Goal: Information Seeking & Learning: Learn about a topic

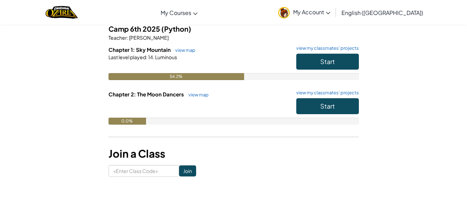
scroll to position [61, 0]
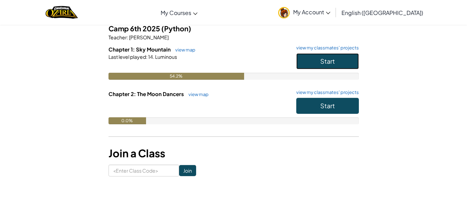
click at [320, 63] on button "Start" at bounding box center [327, 61] width 63 height 16
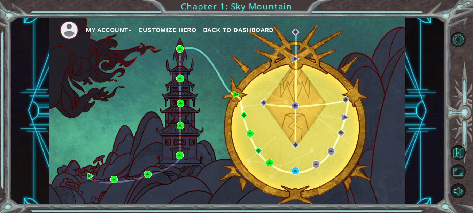
click at [267, 149] on div "My Account Customize Hero Back to Dashboard" at bounding box center [226, 111] width 355 height 188
click at [294, 167] on body "My Account Customize Hero Back to Dashboard Chapter 1: Sky Mountain Practice 13…" at bounding box center [236, 106] width 473 height 213
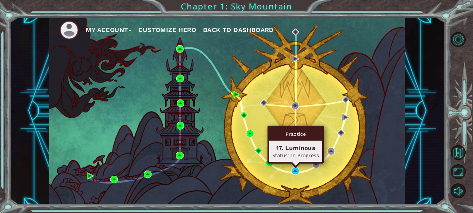
click at [294, 164] on div "Practice 17. Luminous Status: In Progress" at bounding box center [295, 145] width 56 height 38
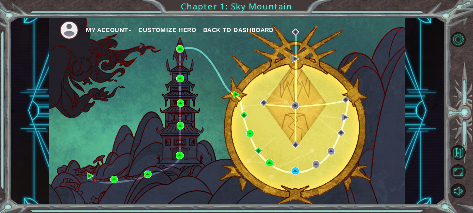
drag, startPoint x: 293, startPoint y: 170, endPoint x: 284, endPoint y: 181, distance: 13.3
drag, startPoint x: 284, startPoint y: 181, endPoint x: 257, endPoint y: 160, distance: 34.5
click at [257, 160] on div "My Account Customize Hero Back to Dashboard" at bounding box center [226, 111] width 355 height 188
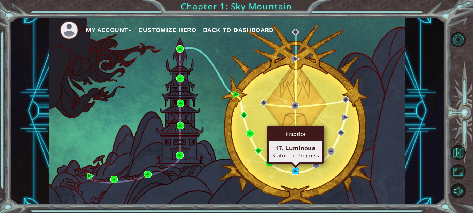
click at [296, 168] on img at bounding box center [294, 170] width 7 height 7
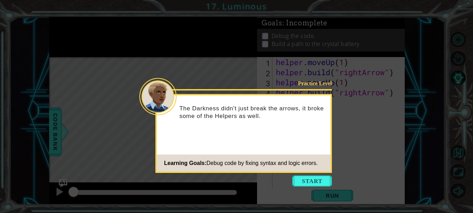
click at [303, 178] on button "Start" at bounding box center [312, 180] width 40 height 11
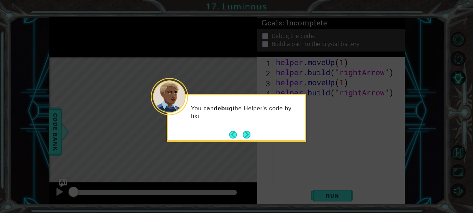
click at [243, 138] on button "Next" at bounding box center [247, 135] width 8 height 8
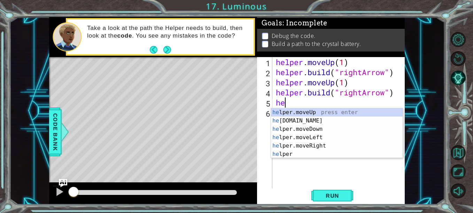
scroll to position [0, 0]
type textarea "h"
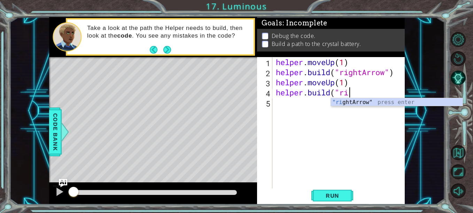
click at [372, 101] on div ""ri ghtArrow" press enter" at bounding box center [397, 110] width 132 height 25
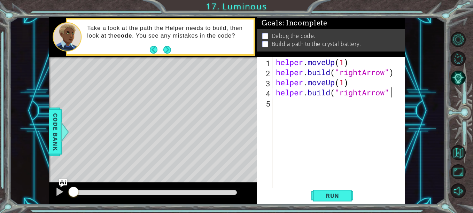
click at [344, 192] on span "Run" at bounding box center [331, 195] width 27 height 7
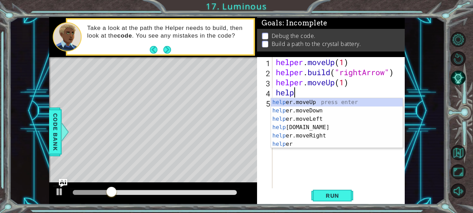
click at [309, 136] on div "help er.moveUp press enter help er.moveDown press enter help er.moveLeft press …" at bounding box center [337, 131] width 132 height 67
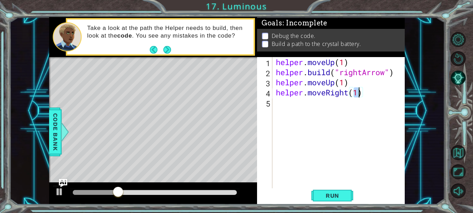
click at [327, 196] on span "Run" at bounding box center [331, 195] width 27 height 7
click at [327, 198] on span "Run" at bounding box center [331, 195] width 27 height 7
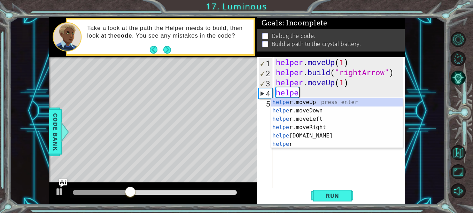
type textarea "h"
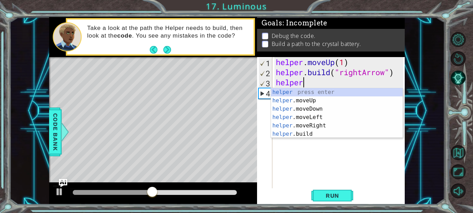
click at [309, 104] on div "helper press enter helper .moveUp press enter helper .moveDown press enter help…" at bounding box center [337, 121] width 132 height 67
type textarea "helper.moveUp(1)"
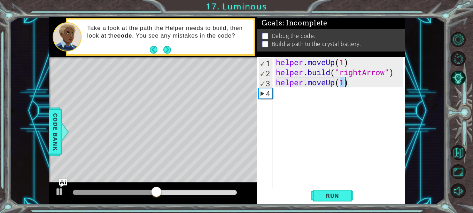
click at [333, 195] on span "Run" at bounding box center [331, 195] width 27 height 7
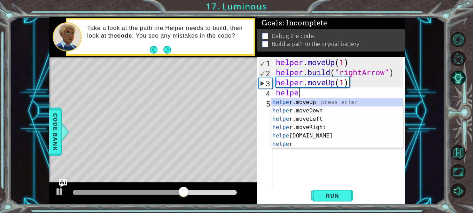
scroll to position [0, 1]
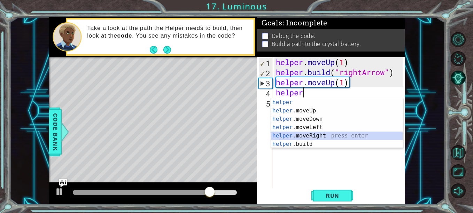
click at [322, 136] on div "helper press enter helper .moveUp press enter helper .moveDown press enter help…" at bounding box center [337, 131] width 132 height 67
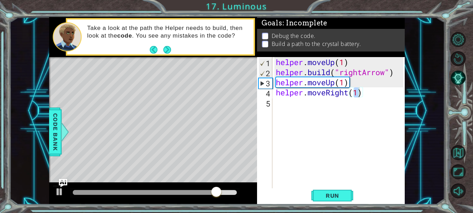
click at [349, 200] on button "Run" at bounding box center [332, 195] width 42 height 15
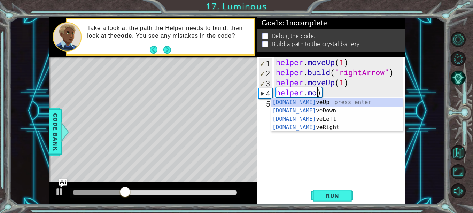
scroll to position [0, 0]
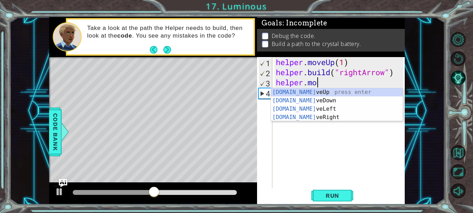
click at [322, 88] on div "[DOMAIN_NAME] veUp press enter [DOMAIN_NAME] veDown press enter [DOMAIN_NAME] v…" at bounding box center [337, 113] width 132 height 50
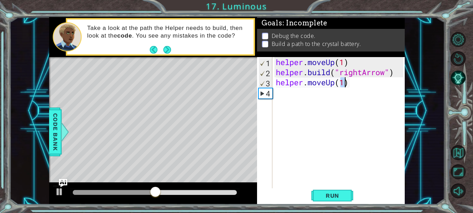
type textarea "helper.moveUp(1)"
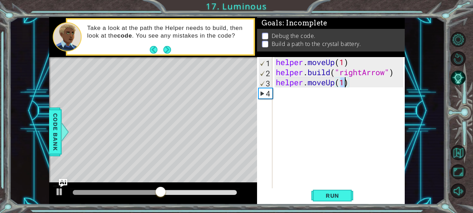
click at [342, 201] on button "Run" at bounding box center [332, 195] width 42 height 15
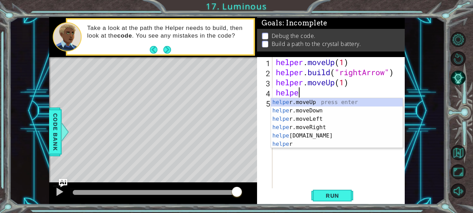
scroll to position [0, 1]
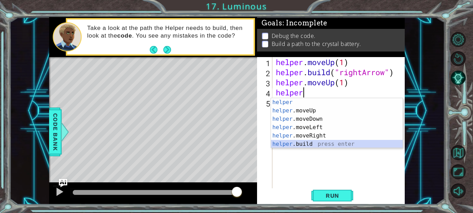
click at [308, 144] on div "helper press enter helper .moveUp press enter helper .moveDown press enter help…" at bounding box center [337, 131] width 132 height 67
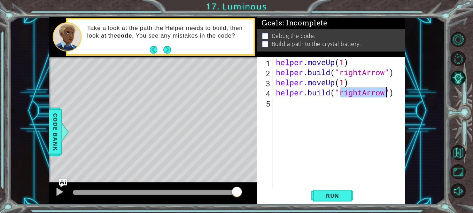
type textarea "[DOMAIN_NAME]("rightArrow")"
click at [338, 195] on span "Run" at bounding box center [331, 195] width 27 height 7
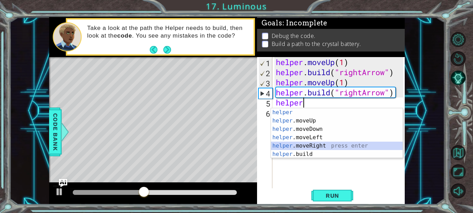
click at [328, 145] on div "helper press enter helper .moveUp press enter helper .moveDown press enter help…" at bounding box center [337, 141] width 132 height 67
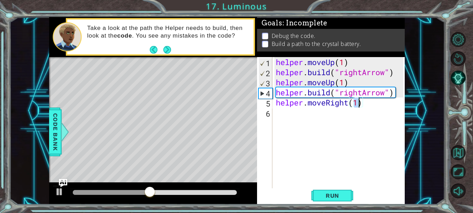
type textarea "helper.moveRight(1)"
click at [335, 194] on span "Run" at bounding box center [331, 195] width 27 height 7
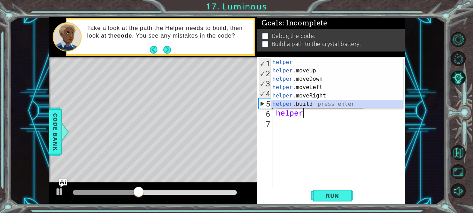
click at [323, 103] on div "helper press enter helper .moveUp press enter helper .moveDown press enter help…" at bounding box center [337, 91] width 132 height 67
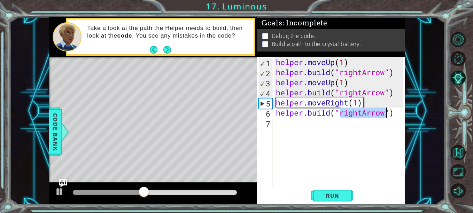
type textarea "[DOMAIN_NAME]("rightArrow")"
click at [327, 193] on span "Run" at bounding box center [331, 195] width 27 height 7
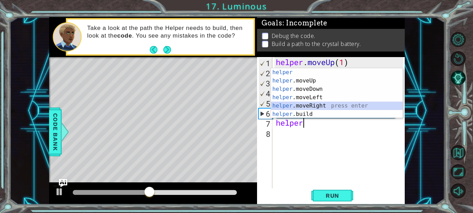
click at [320, 102] on div "helper press enter helper .moveUp press enter helper .moveDown press enter help…" at bounding box center [337, 101] width 132 height 67
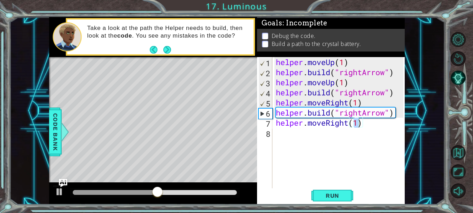
click at [330, 197] on span "Run" at bounding box center [331, 195] width 27 height 7
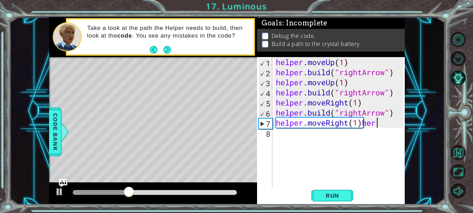
scroll to position [0, 5]
type textarea "helper.moveRight(1)"
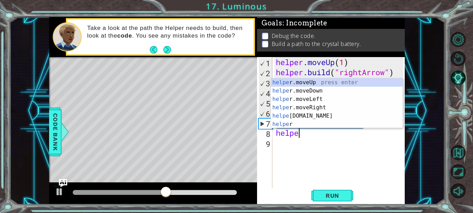
scroll to position [0, 1]
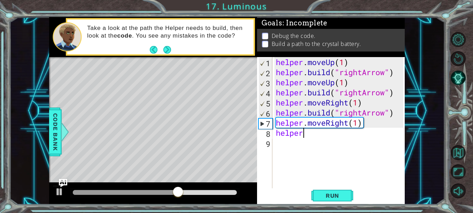
click at [310, 128] on div "helper . moveUp ( 1 ) helper . build ( "rightArrow" ) helper . moveUp ( 1 ) hel…" at bounding box center [340, 132] width 132 height 151
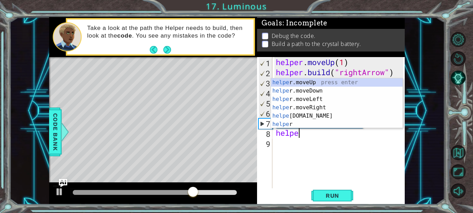
type textarea "helper"
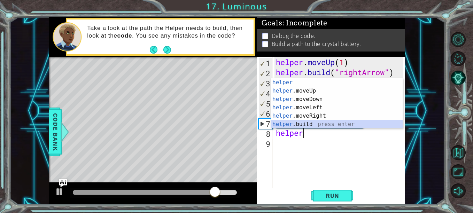
drag, startPoint x: 312, startPoint y: 124, endPoint x: 297, endPoint y: 127, distance: 15.9
click at [297, 127] on div "helper press enter helper .moveUp press enter helper .moveDown press enter help…" at bounding box center [337, 111] width 132 height 67
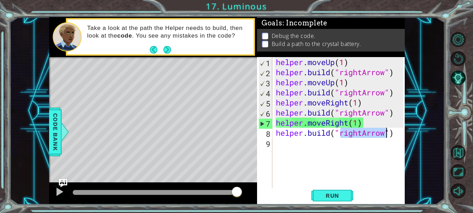
type textarea "[DOMAIN_NAME]("rightArrow")"
click at [344, 196] on span "Run" at bounding box center [331, 195] width 27 height 7
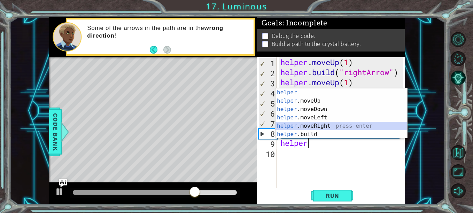
click at [325, 125] on div "helper press enter helper .moveUp press enter helper .moveDown press enter help…" at bounding box center [341, 121] width 132 height 67
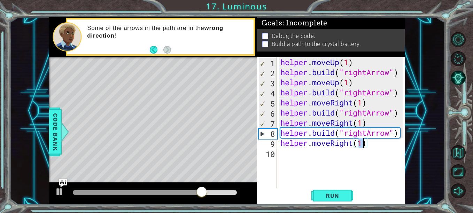
type textarea "helper.moveRight(1)"
click at [347, 192] on button "Run" at bounding box center [332, 195] width 42 height 15
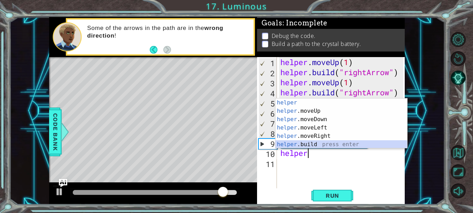
click at [315, 144] on div "helper press enter helper .moveUp press enter helper .moveDown press enter help…" at bounding box center [341, 131] width 132 height 67
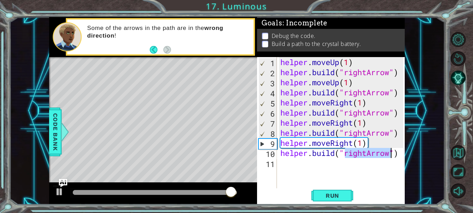
click at [325, 193] on span "Run" at bounding box center [331, 195] width 27 height 7
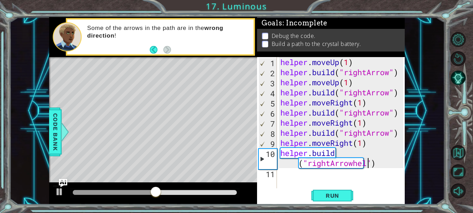
scroll to position [0, 6]
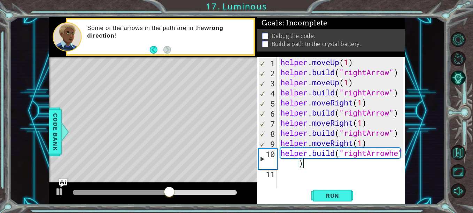
type textarea "[DOMAIN_NAME]("rightArrowhe""
click at [339, 197] on span "Run" at bounding box center [331, 195] width 27 height 7
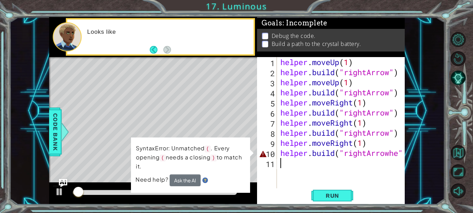
click at [404, 154] on div "1 2 3 4 5 6 7 8 9 10 11 helper . moveUp ( 1 ) helper . build ( "rightArrow" ) h…" at bounding box center [331, 131] width 148 height 148
type textarea "[DOMAIN_NAME]("rightArrowhe""
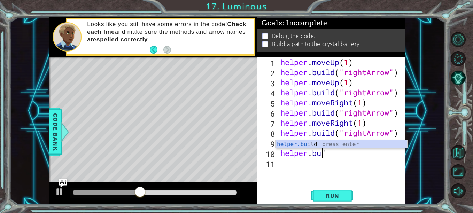
click at [362, 145] on div "helper.bu ild press enter" at bounding box center [341, 152] width 132 height 25
type textarea "[DOMAIN_NAME]("rightArrow")""
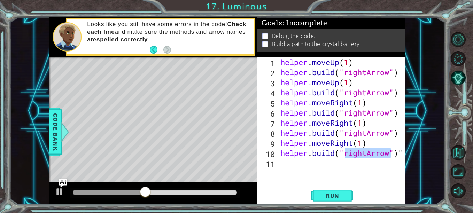
click at [347, 194] on button "Run" at bounding box center [332, 195] width 42 height 15
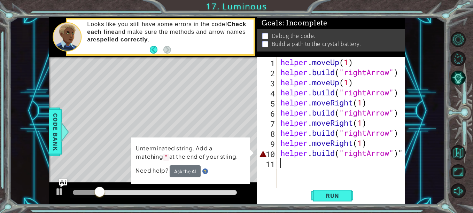
type textarea "[DOMAIN_NAME]("rightArrow")""
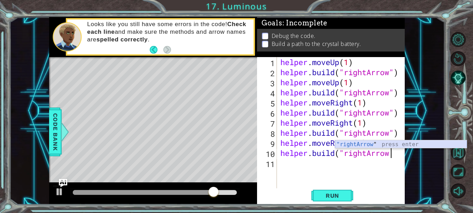
click at [340, 144] on div ""rightArrow " press enter" at bounding box center [401, 152] width 132 height 25
click at [369, 144] on div ""rightArrow " press enter" at bounding box center [401, 152] width 132 height 25
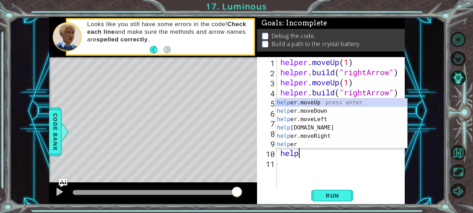
type textarea "h"
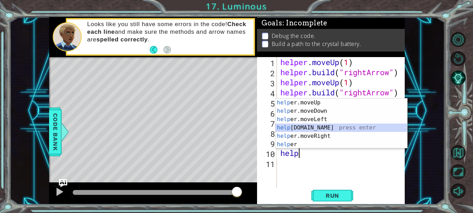
click at [318, 127] on div "help er.moveUp press enter help er.moveDown press enter help er.moveLeft press …" at bounding box center [341, 131] width 132 height 67
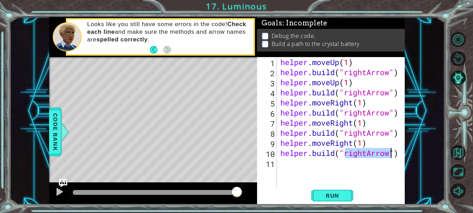
type textarea "[DOMAIN_NAME]("rightArrow")"
click at [332, 193] on span "Run" at bounding box center [331, 195] width 27 height 7
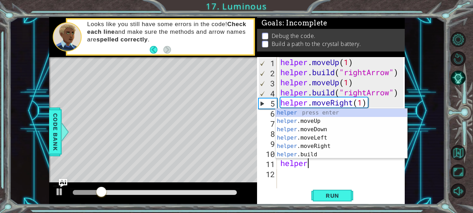
scroll to position [0, 1]
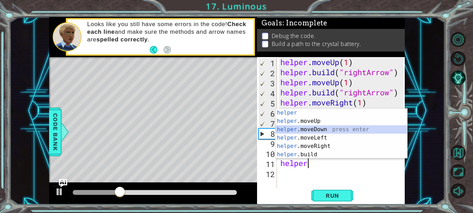
click at [321, 127] on div "helper press enter helper .moveUp press enter helper .moveDown press enter help…" at bounding box center [341, 142] width 132 height 67
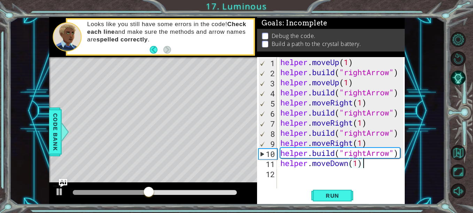
click at [372, 163] on div "helper . moveUp ( 1 ) helper . build ( "rightArrow" ) helper . moveUp ( 1 ) hel…" at bounding box center [343, 132] width 128 height 151
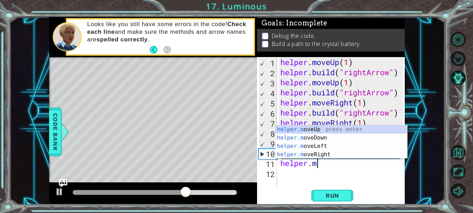
type textarea "h"
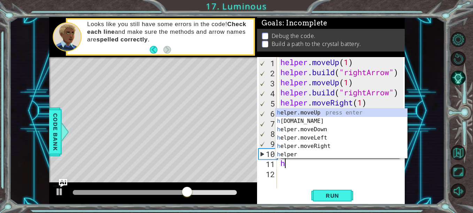
scroll to position [0, 0]
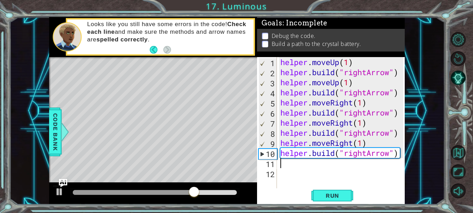
click at [339, 194] on span "Run" at bounding box center [331, 195] width 27 height 7
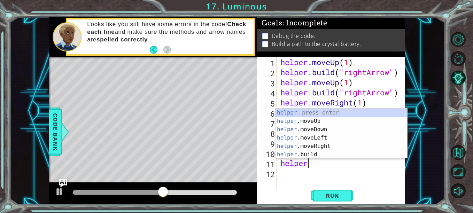
scroll to position [0, 1]
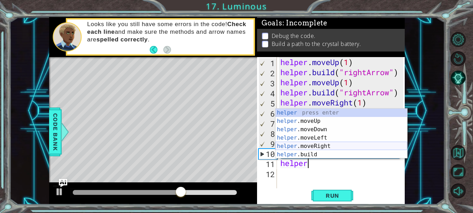
click at [319, 143] on div "helper press enter helper .moveUp press enter helper .moveDown press enter help…" at bounding box center [341, 142] width 132 height 67
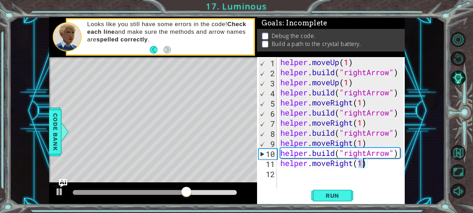
type textarea "helper.moveRight(1)"
click at [323, 193] on span "Run" at bounding box center [331, 195] width 27 height 7
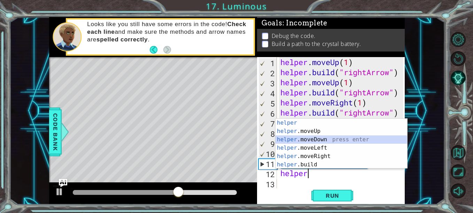
click at [327, 139] on div "helper press enter helper .moveUp press enter helper .moveDown press enter help…" at bounding box center [341, 152] width 132 height 67
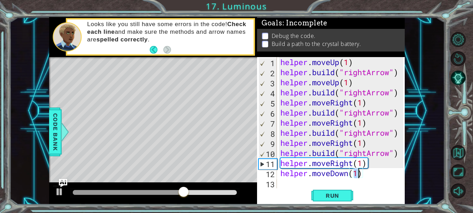
type textarea "helper.moveDown(1)"
click at [320, 192] on span "Run" at bounding box center [331, 195] width 27 height 7
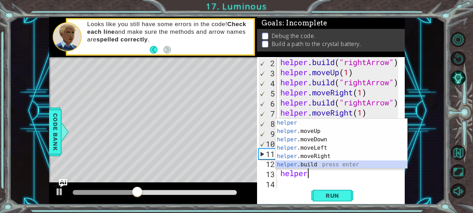
click at [341, 163] on div "helper press enter helper .moveUp press enter helper .moveDown press enter help…" at bounding box center [341, 152] width 132 height 67
type textarea "[DOMAIN_NAME]("rightArrow")"
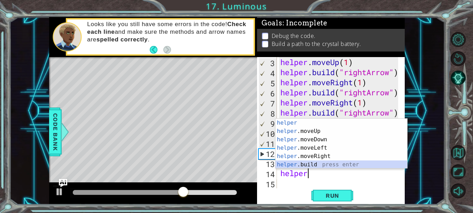
click at [333, 165] on div "helper press enter helper .moveUp press enter helper .moveDown press enter help…" at bounding box center [341, 152] width 132 height 67
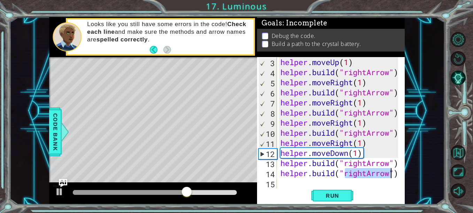
click at [335, 194] on span "Run" at bounding box center [331, 195] width 27 height 7
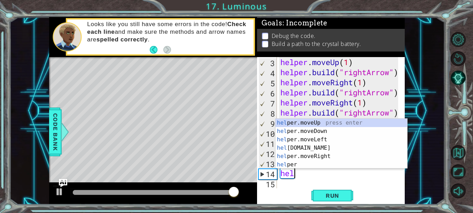
scroll to position [0, 0]
type textarea "h"
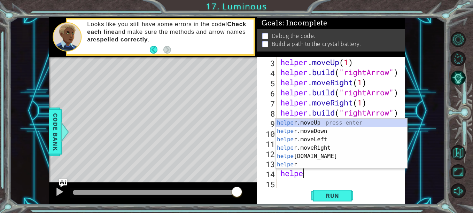
scroll to position [0, 1]
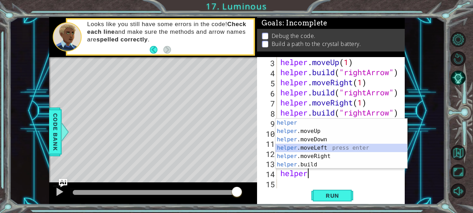
click at [310, 145] on div "helper press enter helper .moveUp press enter helper .moveDown press enter help…" at bounding box center [341, 152] width 132 height 67
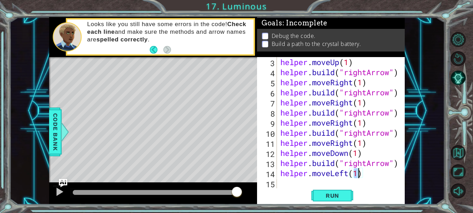
type textarea "helper.moveLeft(1)"
click at [336, 191] on button "Run" at bounding box center [332, 195] width 42 height 15
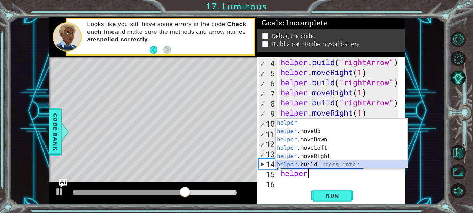
click at [327, 167] on div "helper press enter helper .moveUp press enter helper .moveDown press enter help…" at bounding box center [341, 152] width 132 height 67
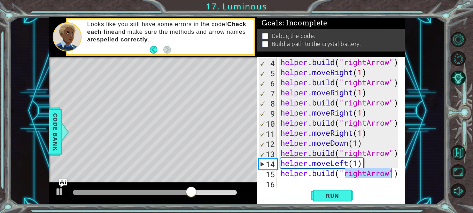
type textarea "[DOMAIN_NAME]("rightArrow")"
click at [331, 193] on span "Run" at bounding box center [331, 195] width 27 height 7
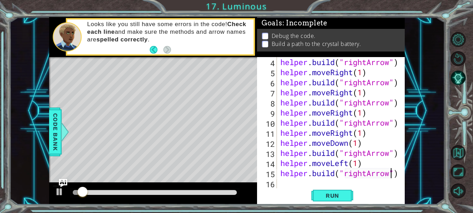
type textarea "[DOMAIN_NAME]("rightArrow")"
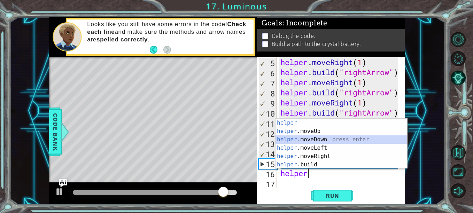
click at [328, 142] on div "helper press enter helper .moveUp press enter helper .moveDown press enter help…" at bounding box center [341, 152] width 132 height 67
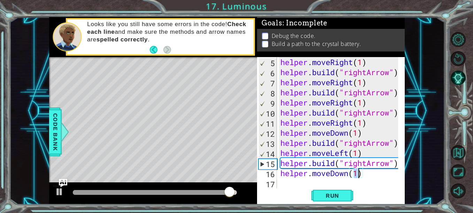
type textarea "helper.moveDown(1)"
click at [331, 193] on span "Run" at bounding box center [331, 195] width 27 height 7
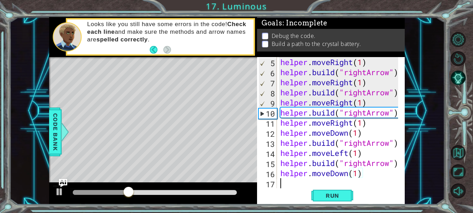
scroll to position [0, 0]
type textarea "h"
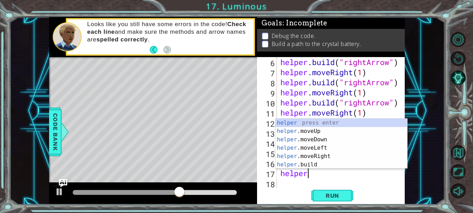
scroll to position [0, 1]
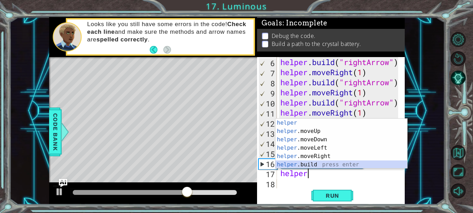
click at [347, 165] on div "helper press enter helper .moveUp press enter helper .moveDown press enter help…" at bounding box center [341, 152] width 132 height 67
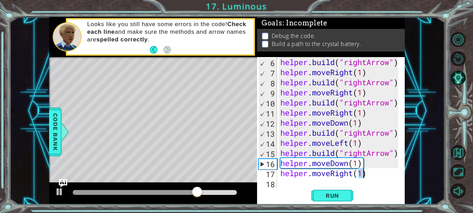
click at [340, 196] on span "Run" at bounding box center [331, 195] width 27 height 7
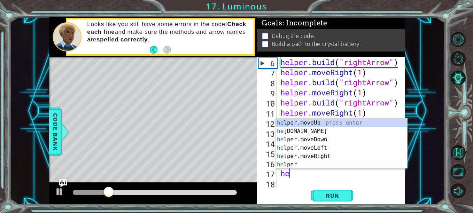
scroll to position [0, 0]
type textarea "h"
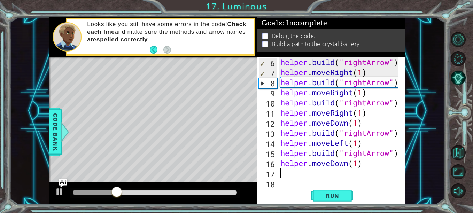
click at [337, 199] on span "Run" at bounding box center [331, 195] width 27 height 7
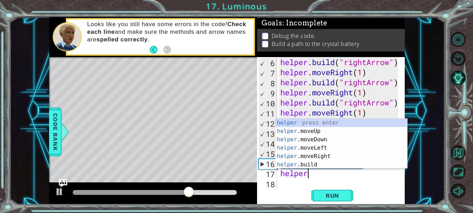
scroll to position [0, 1]
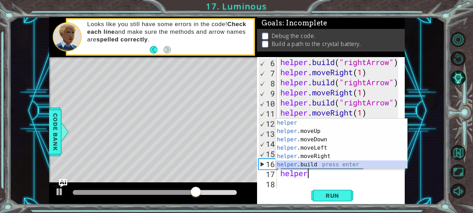
click at [356, 163] on div "helper press enter helper .moveUp press enter helper .moveDown press enter help…" at bounding box center [341, 152] width 132 height 67
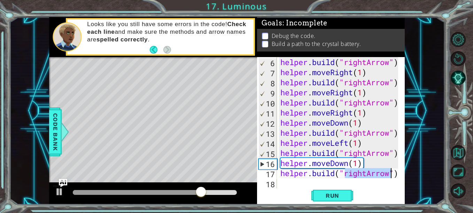
type textarea "[DOMAIN_NAME]("rightArrow")"
click at [340, 195] on span "Run" at bounding box center [331, 195] width 27 height 7
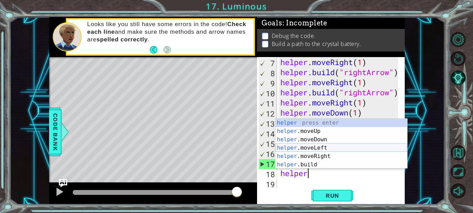
click at [323, 149] on div "helper press enter helper .moveUp press enter helper .moveDown press enter help…" at bounding box center [341, 152] width 132 height 67
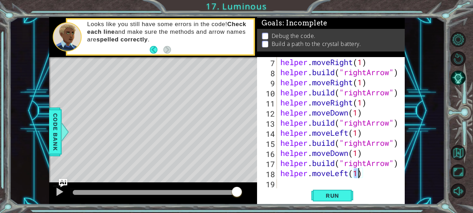
type textarea "helper.moveLeft(1)"
click at [339, 193] on span "Run" at bounding box center [331, 195] width 27 height 7
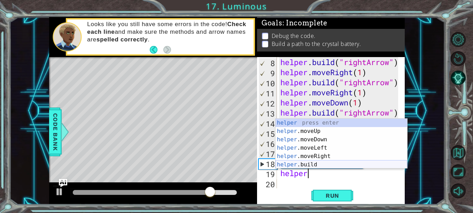
click at [322, 165] on div "helper press enter helper .moveUp press enter helper .moveDown press enter help…" at bounding box center [341, 152] width 132 height 67
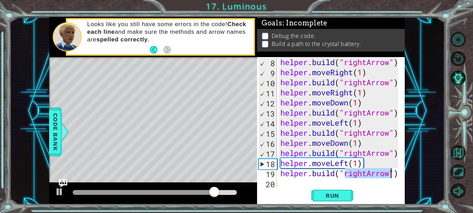
type textarea "[DOMAIN_NAME]("rightArrow")"
click at [332, 197] on span "Run" at bounding box center [331, 195] width 27 height 7
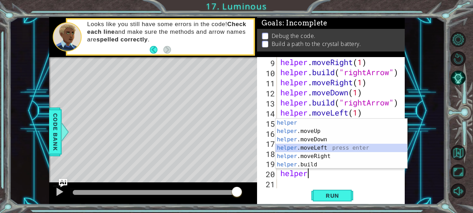
click at [321, 148] on div "helper press enter helper .moveUp press enter helper .moveDown press enter help…" at bounding box center [341, 152] width 132 height 67
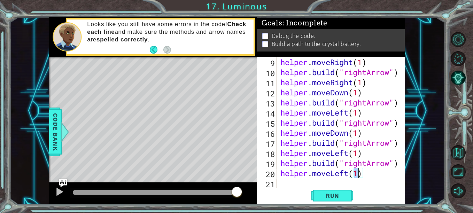
type textarea "helper.moveLeft(1)"
click at [331, 194] on span "Run" at bounding box center [331, 195] width 27 height 7
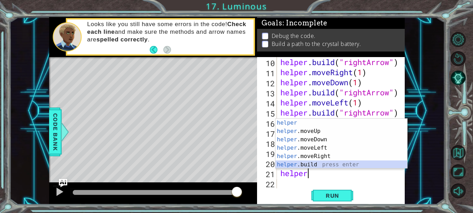
click at [330, 165] on div "helper press enter helper .moveUp press enter helper .moveDown press enter help…" at bounding box center [341, 152] width 132 height 67
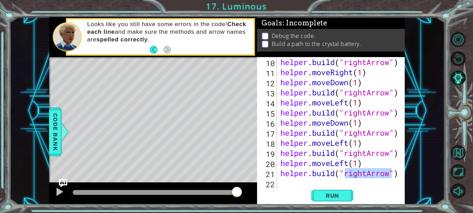
click at [322, 196] on span "Run" at bounding box center [331, 195] width 27 height 7
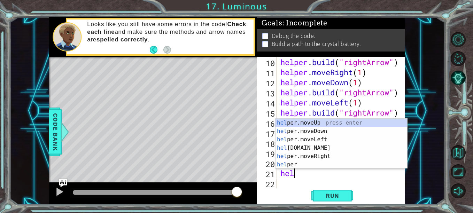
scroll to position [0, 0]
type textarea "h"
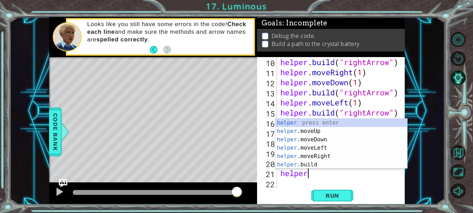
scroll to position [0, 1]
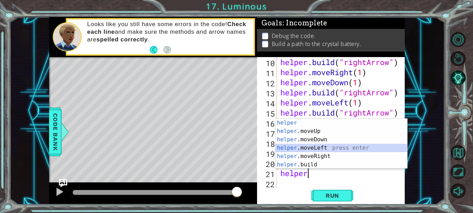
click at [320, 147] on div "helper press enter helper .moveUp press enter helper .moveDown press enter help…" at bounding box center [341, 152] width 132 height 67
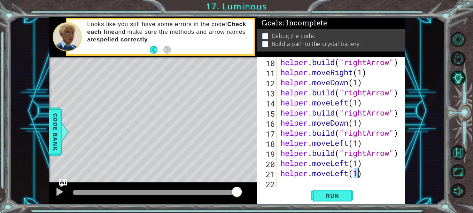
type textarea "helper.moveLeft(1)"
click at [332, 193] on span "Run" at bounding box center [331, 195] width 27 height 7
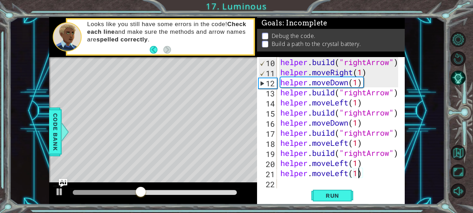
scroll to position [0, 0]
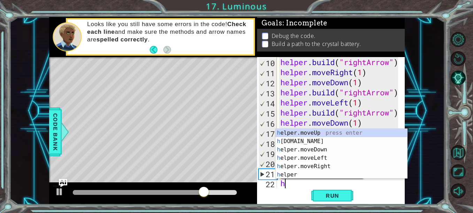
type textarea "h"
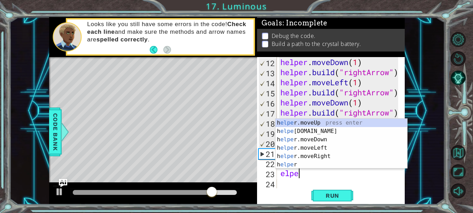
scroll to position [0, 1]
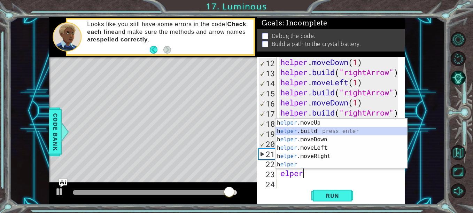
click at [324, 131] on div "h elper .moveUp press enter h elper .build press enter h elper .moveDown press …" at bounding box center [341, 152] width 132 height 67
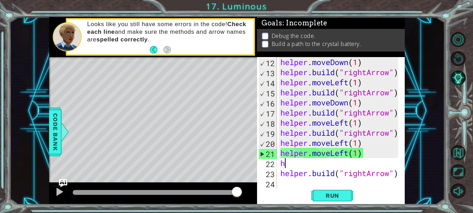
click at [294, 166] on div "helper . moveDown ( 1 ) helper . build ( "rightArrow" ) helper . moveLeft ( 1 )…" at bounding box center [340, 132] width 122 height 151
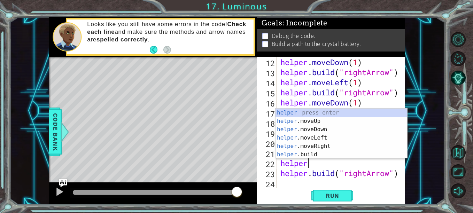
scroll to position [0, 1]
click at [316, 156] on div "helper press enter helper .moveUp press enter helper .moveDown press enter help…" at bounding box center [341, 142] width 132 height 67
type textarea "[DOMAIN_NAME]("rightArrow")"
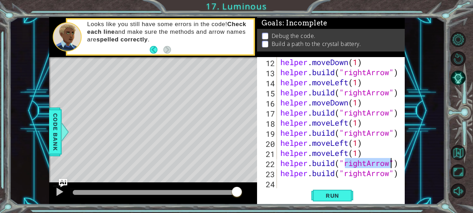
drag, startPoint x: 397, startPoint y: 174, endPoint x: 377, endPoint y: 194, distance: 27.8
drag, startPoint x: 377, startPoint y: 194, endPoint x: 279, endPoint y: 186, distance: 98.0
click at [279, 186] on div "helper . moveDown ( 1 ) helper . build ( "rightArrow" ) helper . moveLeft ( 1 )…" at bounding box center [340, 132] width 122 height 151
type textarea "[DOMAIN_NAME]("rightArrow")"
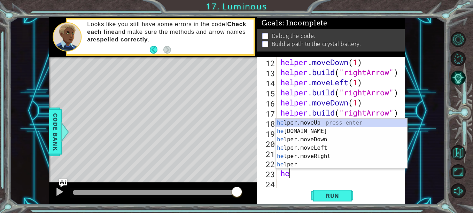
type textarea "h"
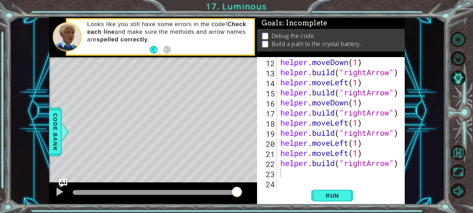
click at [318, 193] on button "Run" at bounding box center [332, 195] width 42 height 15
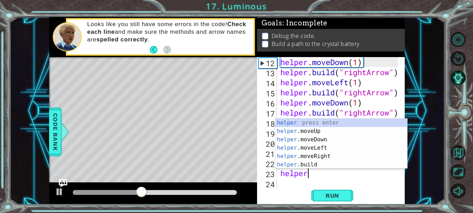
scroll to position [0, 1]
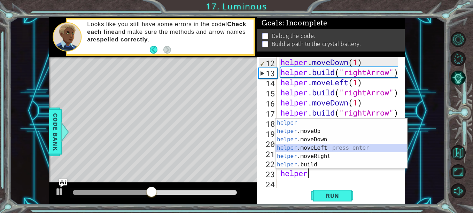
click at [335, 148] on div "helper press enter helper .moveUp press enter helper .moveDown press enter help…" at bounding box center [341, 152] width 132 height 67
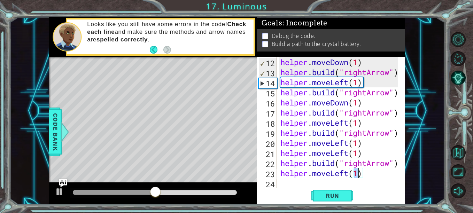
type textarea "helper.moveLeft(1)"
click at [329, 191] on button "Run" at bounding box center [332, 195] width 42 height 15
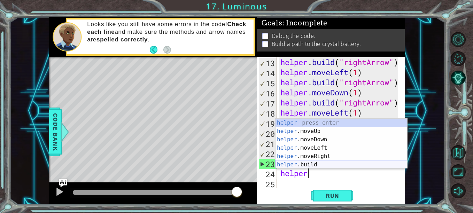
click at [324, 164] on div "helper press enter helper .moveUp press enter helper .moveDown press enter help…" at bounding box center [341, 152] width 132 height 67
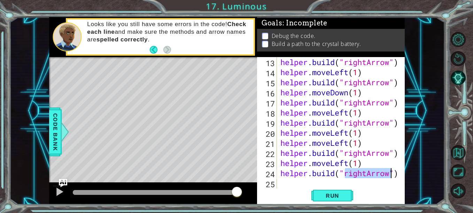
type textarea "[DOMAIN_NAME]("rightArrow")"
click at [338, 193] on span "Run" at bounding box center [331, 195] width 27 height 7
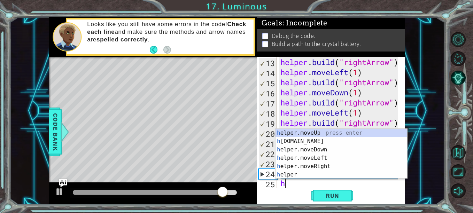
scroll to position [131, 0]
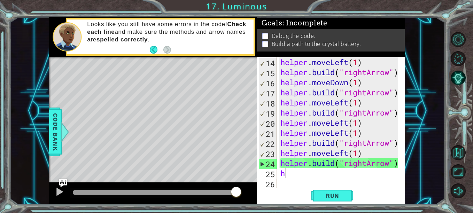
click at [414, 168] on div "1 ההההההההההההההההההההההההההההההההההההההההההההההההההההההההההההההההההההההההההההה…" at bounding box center [226, 111] width 435 height 188
click at [302, 174] on div "helper . moveLeft ( 1 ) helper . build ( "rightArrow" ) helper . moveDown ( 1 )…" at bounding box center [340, 132] width 122 height 151
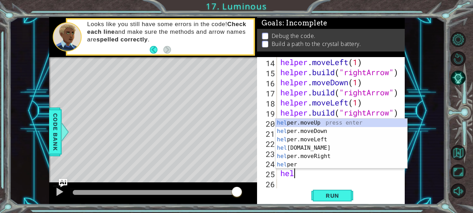
scroll to position [0, 0]
type textarea "h"
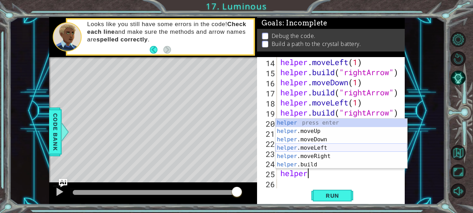
click at [315, 148] on div "helper press enter helper .moveUp press enter helper .moveDown press enter help…" at bounding box center [341, 152] width 132 height 67
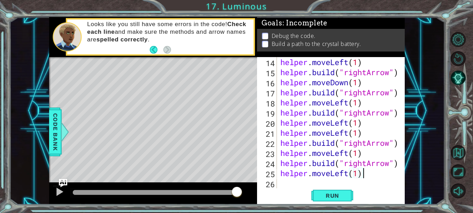
click at [363, 173] on div "helper . moveLeft ( 1 ) helper . build ( "rightArrow" ) helper . moveDown ( 1 )…" at bounding box center [340, 132] width 122 height 151
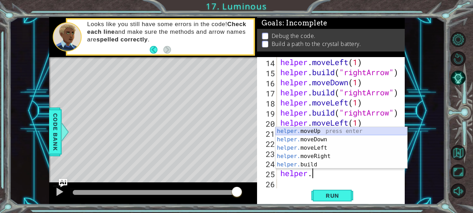
click at [321, 132] on div "helper. moveUp press enter helper. moveDown press enter helper. moveLeft press …" at bounding box center [341, 156] width 132 height 58
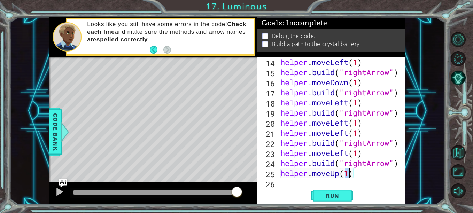
type textarea "helper.moveUp(1)"
click at [332, 193] on span "Run" at bounding box center [331, 195] width 27 height 7
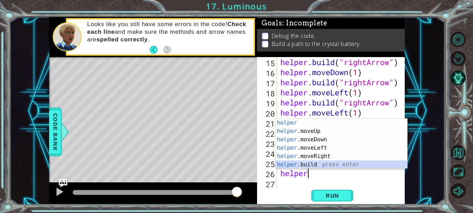
click at [318, 165] on div "helper press enter helper .moveUp press enter helper .moveDown press enter help…" at bounding box center [341, 152] width 132 height 67
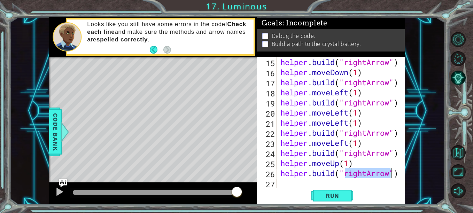
type textarea "[DOMAIN_NAME]("rightArrow")"
click at [320, 192] on span "Run" at bounding box center [331, 195] width 27 height 7
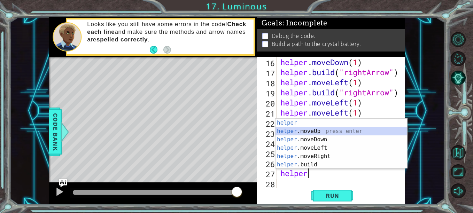
click at [313, 131] on div "helper press enter helper .moveUp press enter helper .moveDown press enter help…" at bounding box center [341, 152] width 132 height 67
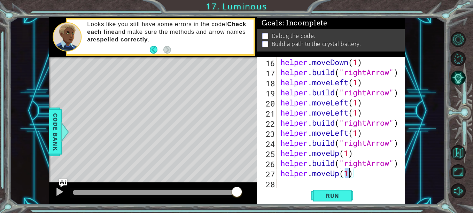
type textarea "helper.moveUp(1)"
click at [338, 193] on span "Run" at bounding box center [331, 195] width 27 height 7
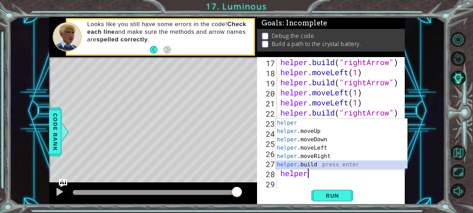
click at [317, 163] on div "helper press enter helper .moveUp press enter helper .moveDown press enter help…" at bounding box center [341, 152] width 132 height 67
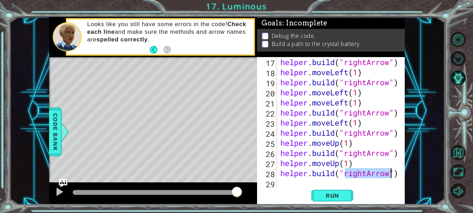
type textarea "[DOMAIN_NAME]("rightArrow")"
click at [327, 196] on span "Run" at bounding box center [331, 195] width 27 height 7
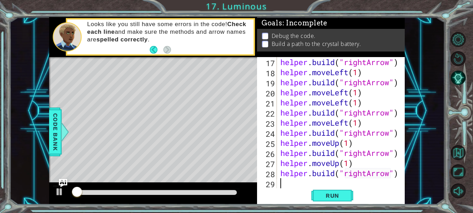
scroll to position [0, 0]
type textarea "[DOMAIN_NAME]("rightArrow")"
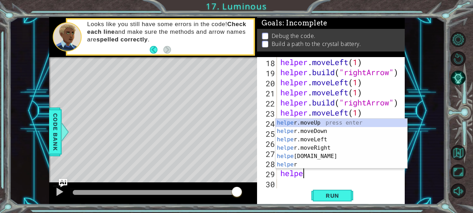
scroll to position [0, 1]
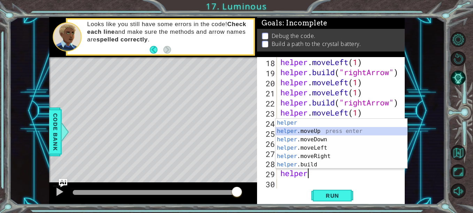
click at [303, 129] on div "helper press enter helper .moveUp press enter helper .moveDown press enter help…" at bounding box center [341, 152] width 132 height 67
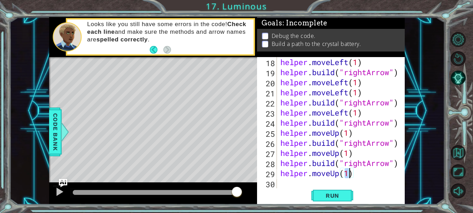
type textarea "helper.moveUp(1)"
click at [344, 195] on span "Run" at bounding box center [331, 195] width 27 height 7
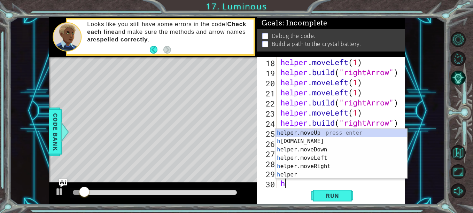
scroll to position [182, 0]
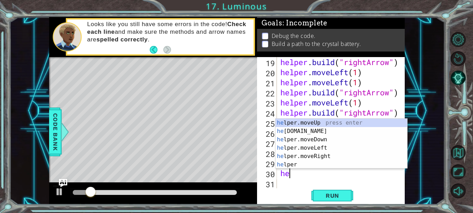
type textarea "h"
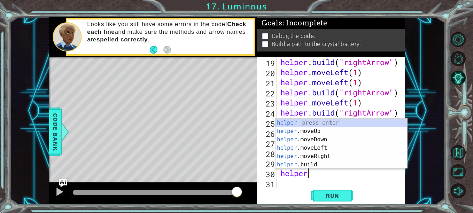
scroll to position [0, 1]
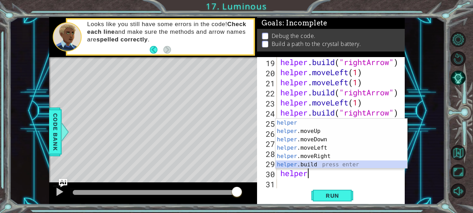
click at [332, 166] on div "helper press enter helper .moveUp press enter helper .moveDown press enter help…" at bounding box center [341, 152] width 132 height 67
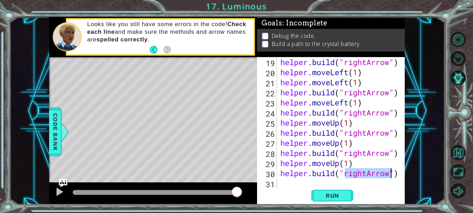
click at [333, 192] on button "Run" at bounding box center [332, 195] width 42 height 15
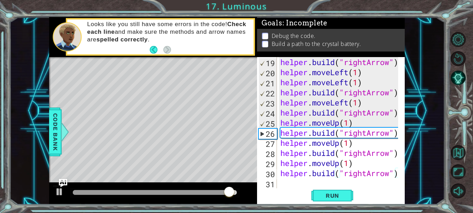
scroll to position [182, 0]
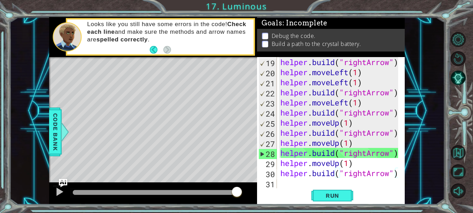
type textarea "helper.moveUp(1)"
drag, startPoint x: 375, startPoint y: 165, endPoint x: 368, endPoint y: 185, distance: 21.7
click at [368, 185] on div "helper . build ( "rightArrow" ) helper . moveLeft ( 1 ) helper . moveLeft ( 1 )…" at bounding box center [340, 132] width 122 height 151
click at [355, 167] on div "helper . build ( "rightArrow" ) helper . moveLeft ( 1 ) helper . moveLeft ( 1 )…" at bounding box center [340, 132] width 122 height 151
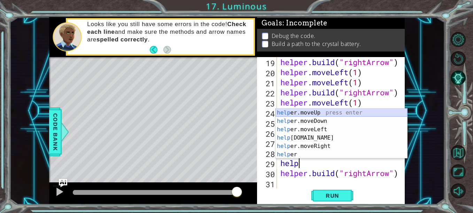
click at [325, 113] on div "help er.moveUp press enter help er.moveDown press enter help er.moveLeft press …" at bounding box center [341, 142] width 132 height 67
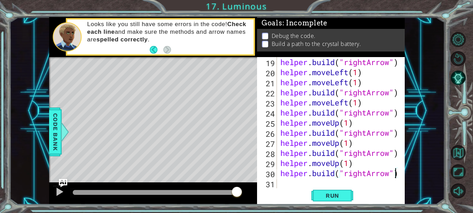
click at [396, 172] on div at bounding box center [399, 31] width 7 height 313
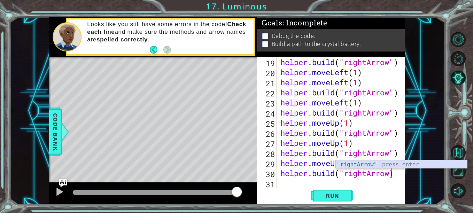
click at [391, 165] on div ""rightArrow " press enter" at bounding box center [401, 172] width 132 height 25
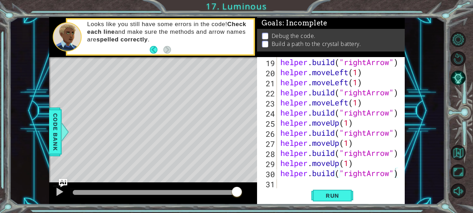
click at [336, 197] on span "Run" at bounding box center [331, 195] width 27 height 7
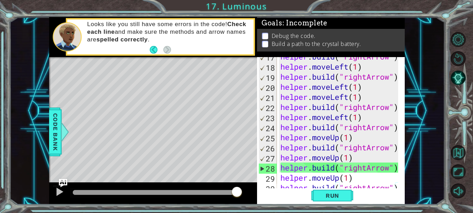
scroll to position [182, 0]
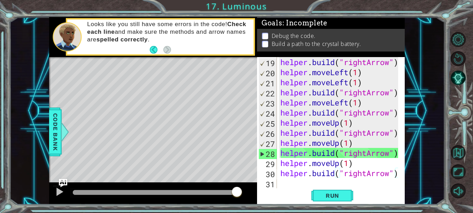
click at [346, 193] on span "Run" at bounding box center [331, 195] width 27 height 7
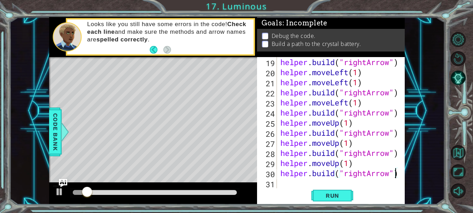
click at [396, 171] on div "helper . build ( "rightArrow" ) helper . moveLeft ( 1 ) helper . moveLeft ( 1 )…" at bounding box center [340, 132] width 122 height 151
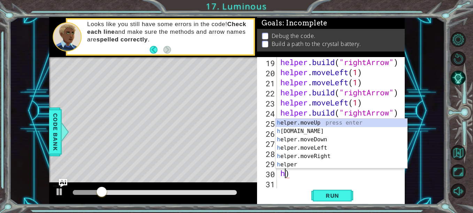
type textarea ")"
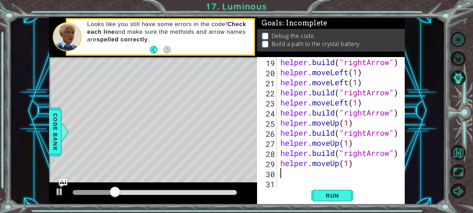
scroll to position [172, 0]
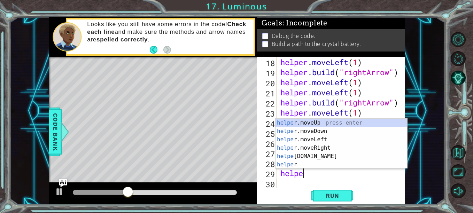
type textarea "h"
type textarea "[DOMAIN_NAME]("rightArrow")"
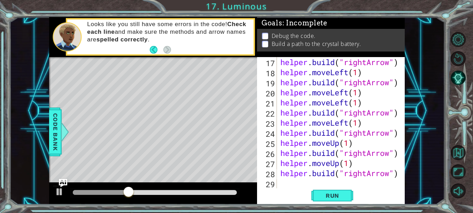
scroll to position [161, 0]
click at [346, 192] on button "Run" at bounding box center [332, 195] width 42 height 15
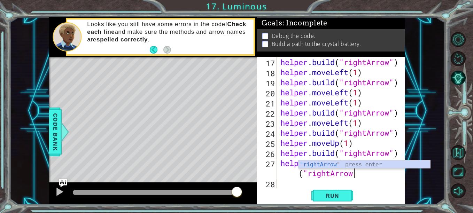
scroll to position [151, 0]
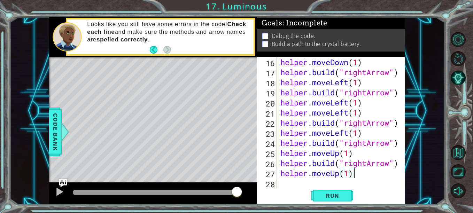
click at [340, 193] on span "Run" at bounding box center [331, 195] width 27 height 7
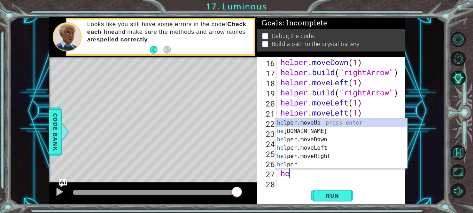
type textarea "h"
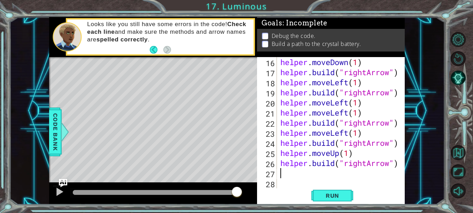
drag, startPoint x: 340, startPoint y: 193, endPoint x: 326, endPoint y: 193, distance: 13.6
drag, startPoint x: 325, startPoint y: 193, endPoint x: 321, endPoint y: 194, distance: 4.0
click at [321, 194] on span "Run" at bounding box center [331, 195] width 27 height 7
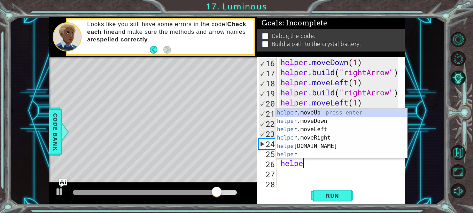
type textarea "h"
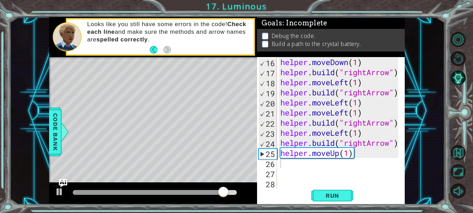
click at [321, 194] on span "Run" at bounding box center [331, 195] width 27 height 7
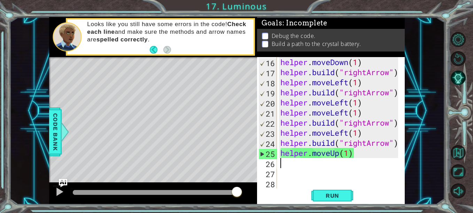
drag, startPoint x: 319, startPoint y: 195, endPoint x: 310, endPoint y: 193, distance: 9.6
drag, startPoint x: 310, startPoint y: 193, endPoint x: 320, endPoint y: 197, distance: 11.2
drag, startPoint x: 320, startPoint y: 197, endPoint x: 315, endPoint y: 196, distance: 5.4
click at [315, 196] on button "Run" at bounding box center [332, 195] width 42 height 15
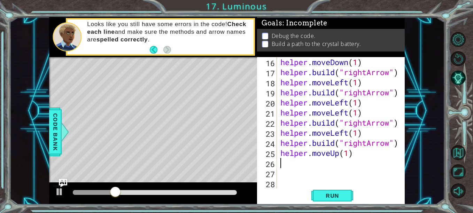
type textarea "helper.moveUp(1)"
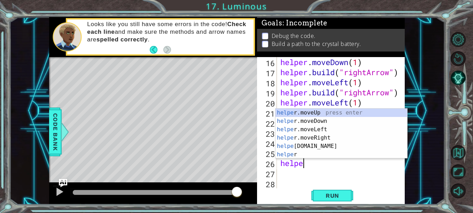
scroll to position [0, 1]
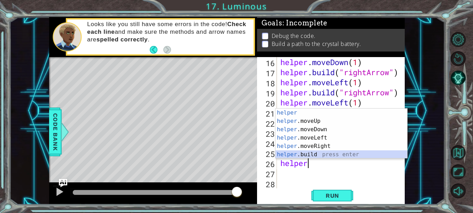
click at [305, 156] on div "helper press enter helper .moveUp press enter helper .moveDown press enter help…" at bounding box center [341, 142] width 132 height 67
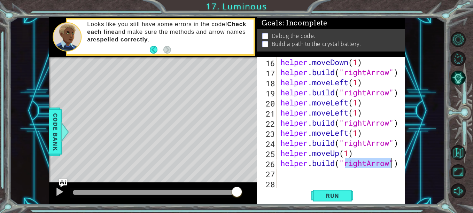
type textarea "[DOMAIN_NAME]("rightArrow")"
click at [325, 196] on span "Run" at bounding box center [331, 195] width 27 height 7
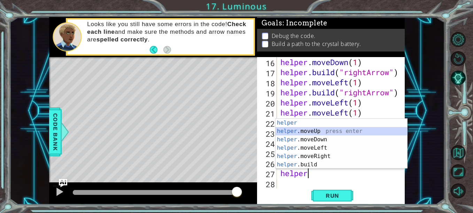
click at [316, 130] on div "helper press enter helper .moveUp press enter helper .moveDown press enter help…" at bounding box center [341, 152] width 132 height 67
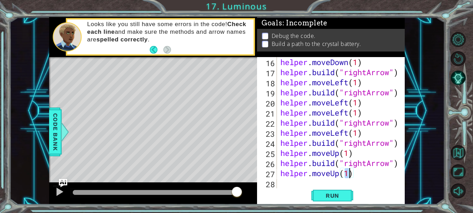
type textarea "helper.moveUp(1)"
drag, startPoint x: 333, startPoint y: 196, endPoint x: 285, endPoint y: 192, distance: 48.6
click at [285, 192] on div "Run" at bounding box center [332, 195] width 148 height 15
click at [320, 194] on span "Run" at bounding box center [331, 195] width 27 height 7
